Goal: Task Accomplishment & Management: Use online tool/utility

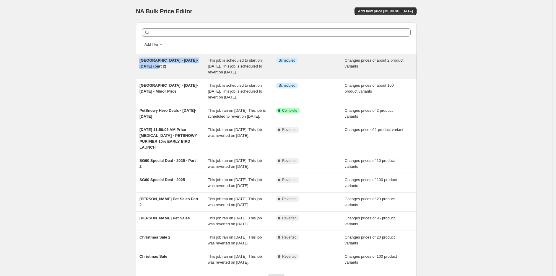
drag, startPoint x: 167, startPoint y: 69, endPoint x: 141, endPoint y: 61, distance: 27.7
click at [141, 61] on div "[GEOGRAPHIC_DATA] - [DATE]-[DATE] (part 2)" at bounding box center [173, 67] width 69 height 18
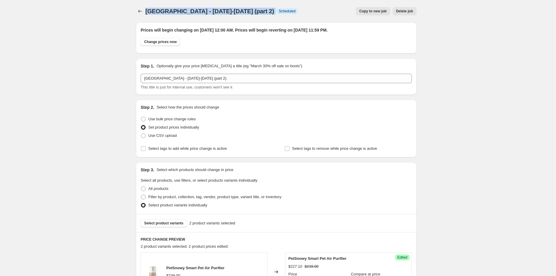
drag, startPoint x: 252, startPoint y: 11, endPoint x: 147, endPoint y: 14, distance: 105.4
click at [147, 14] on div "Septempurr - 16-30 sept 2025 (part 2) Info Scheduled" at bounding box center [221, 11] width 152 height 8
copy div "Septempurr - 16-30 sept 2025 (part 2) Info"
